Goal: Task Accomplishment & Management: Manage account settings

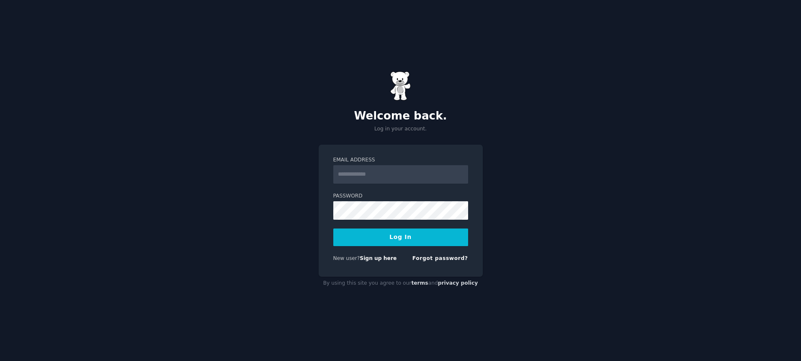
click at [395, 172] on input "Email Address" at bounding box center [400, 174] width 135 height 18
type input "**********"
click at [389, 242] on button "Log In" at bounding box center [400, 237] width 135 height 18
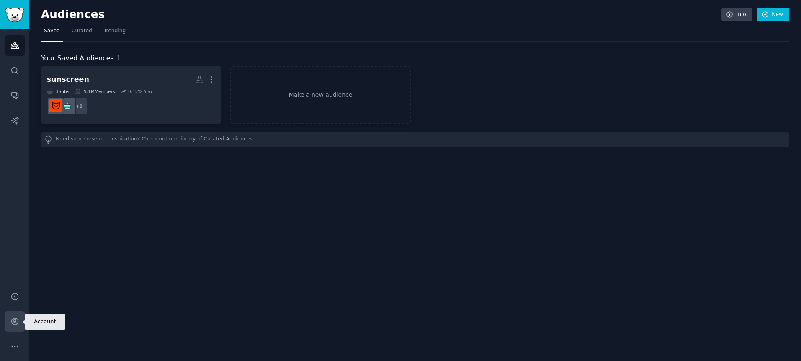
click at [9, 323] on link "Account" at bounding box center [15, 321] width 21 height 21
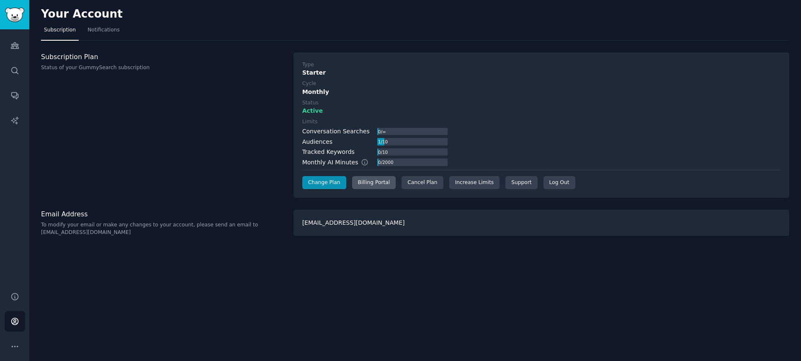
click at [377, 183] on div "Billing Portal" at bounding box center [374, 182] width 44 height 13
click at [423, 186] on div "Cancel Plan" at bounding box center [422, 182] width 41 height 13
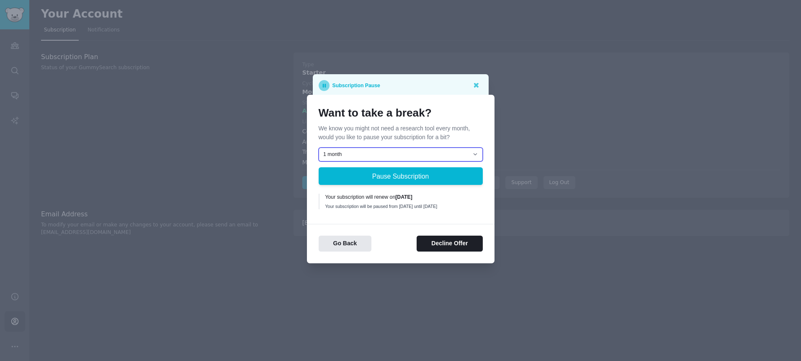
click at [451, 148] on select "1 month 2 months 3 months Choose a custom date to resume" at bounding box center [401, 154] width 164 height 14
click at [450, 242] on button "Decline Offer" at bounding box center [450, 243] width 66 height 16
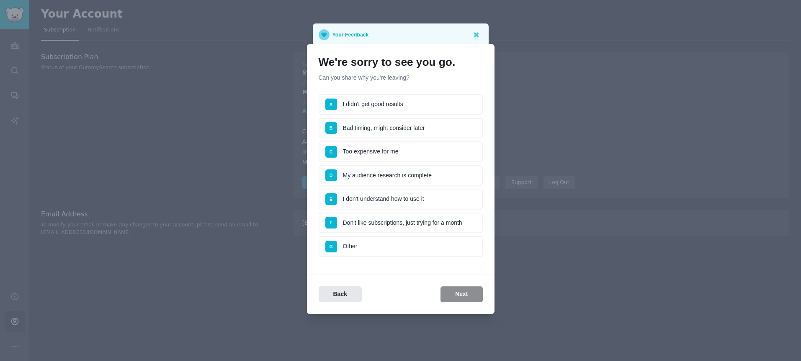
click at [382, 253] on li "G Other" at bounding box center [401, 246] width 164 height 21
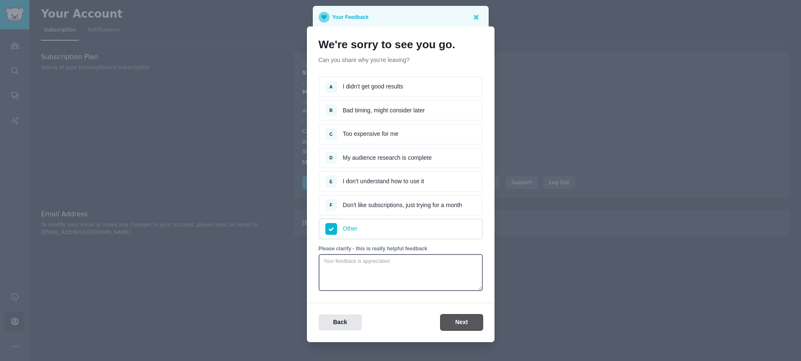
click at [457, 320] on button "Next" at bounding box center [462, 322] width 42 height 16
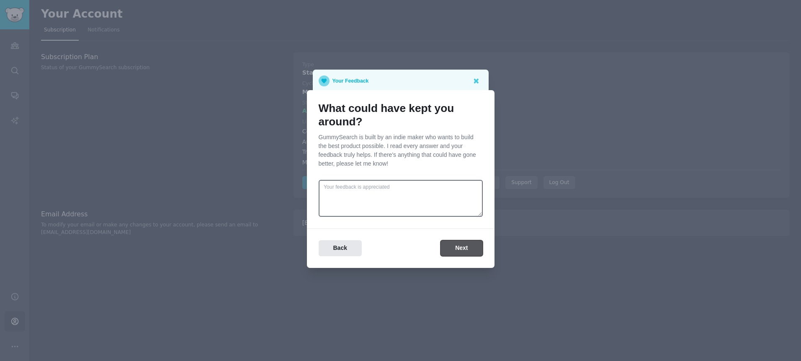
click at [461, 251] on button "Next" at bounding box center [462, 248] width 42 height 16
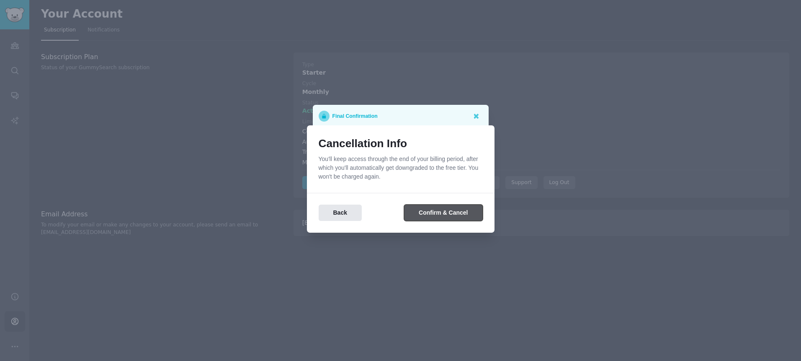
click at [440, 210] on button "Confirm & Cancel" at bounding box center [443, 212] width 78 height 16
